Goal: Find specific page/section: Find specific page/section

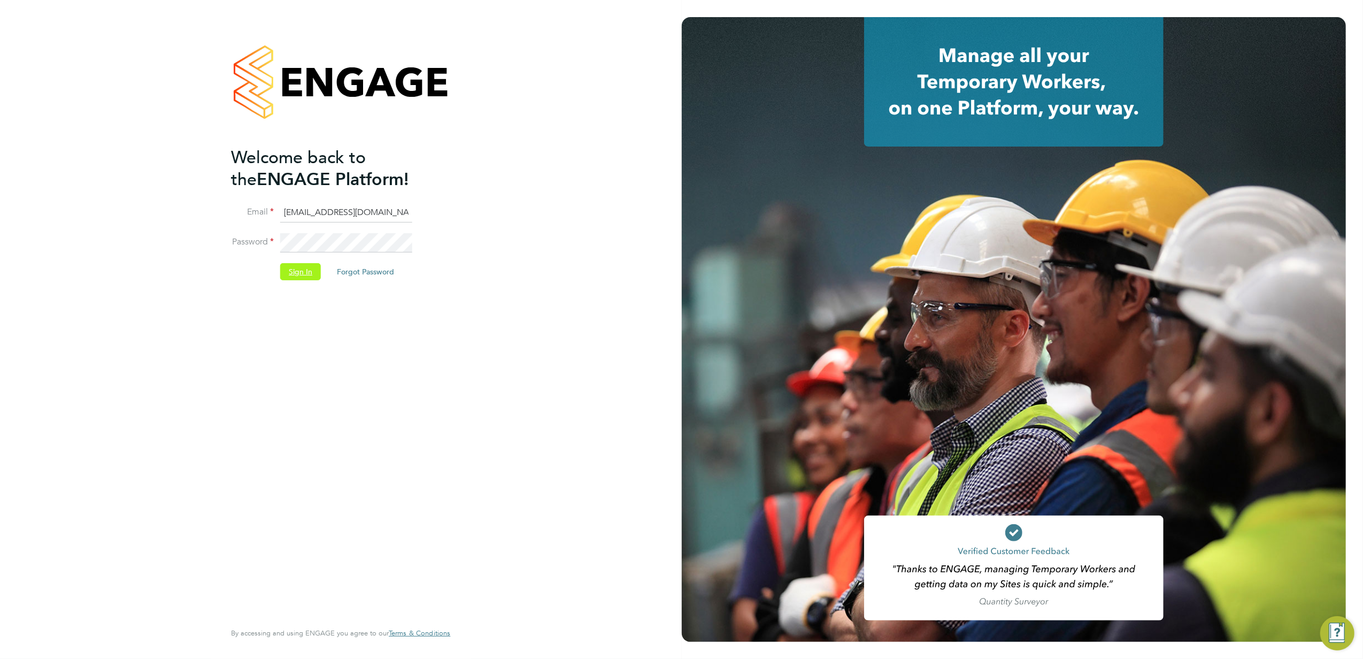
click at [301, 276] on button "Sign In" at bounding box center [300, 271] width 41 height 17
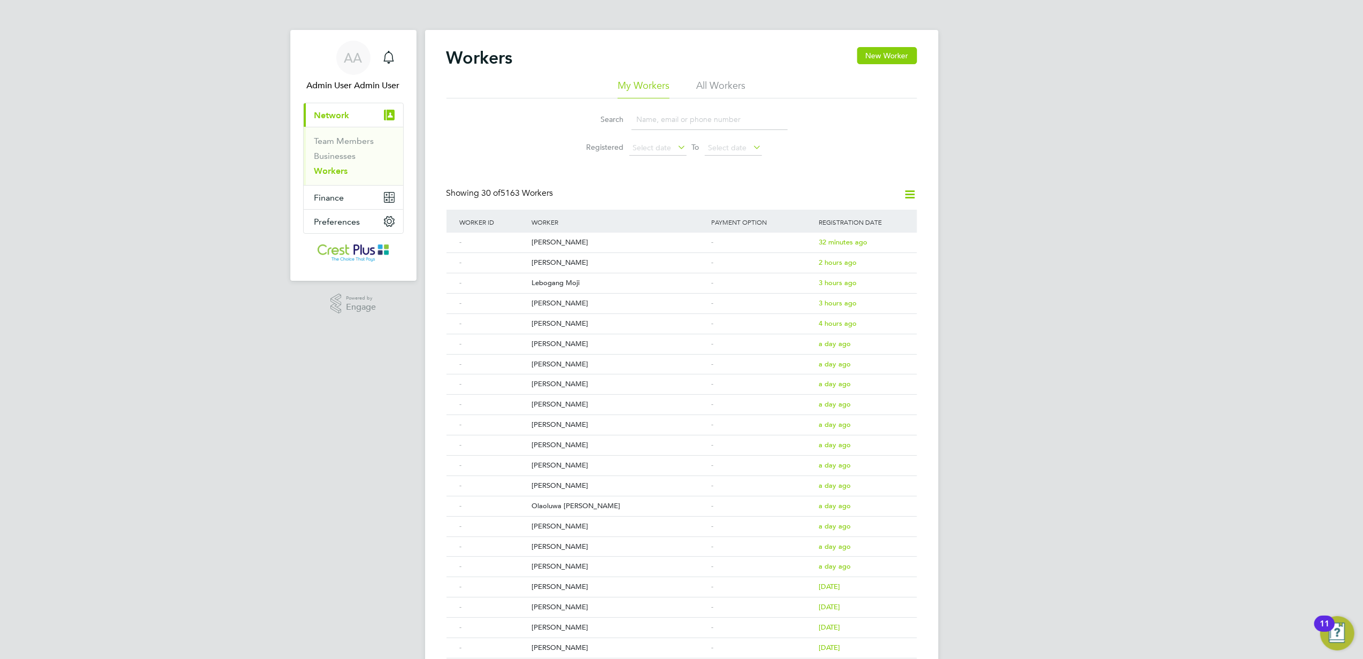
click at [668, 112] on input at bounding box center [710, 119] width 156 height 21
paste input "Herbert"
type input "Herbert"
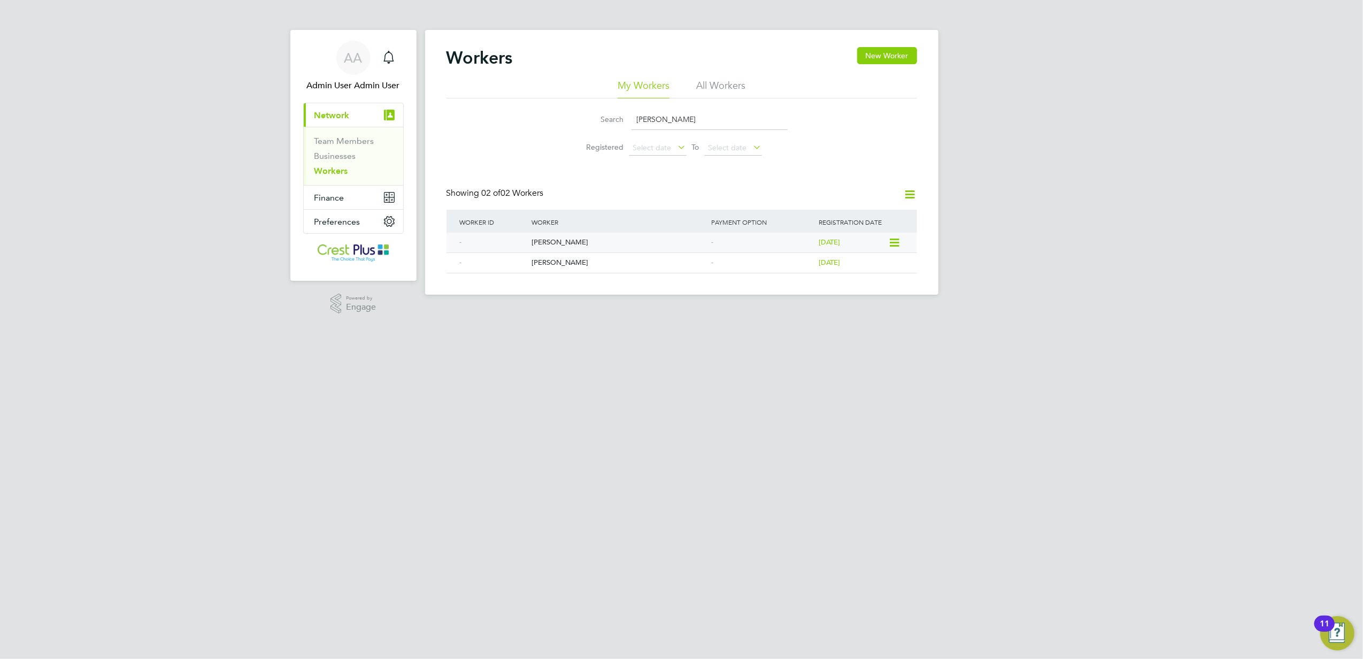
click at [578, 243] on div "[PERSON_NAME]" at bounding box center [619, 243] width 180 height 20
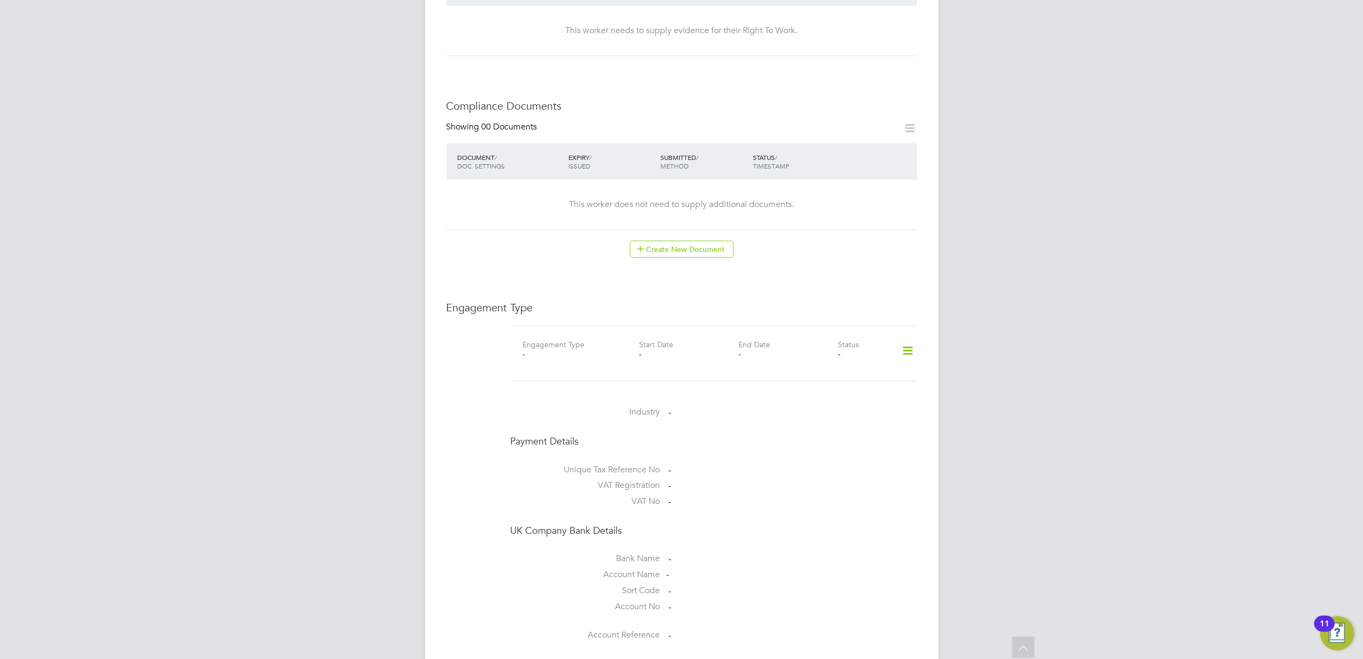
scroll to position [377, 0]
